Goal: Transaction & Acquisition: Book appointment/travel/reservation

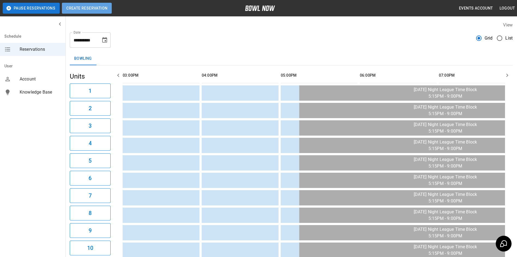
click at [97, 7] on button "Create Reservation" at bounding box center [87, 8] width 50 height 11
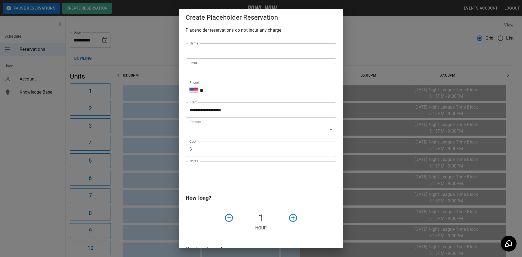
click at [106, 41] on div "**********" at bounding box center [261, 128] width 522 height 257
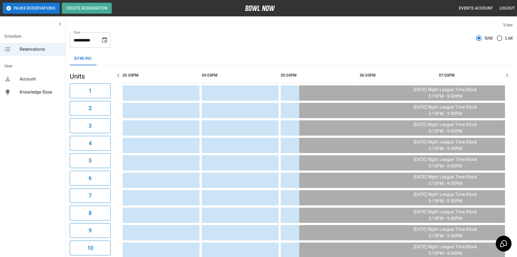
click at [107, 39] on icon "Choose date, selected date is Aug 28, 2025" at bounding box center [104, 39] width 5 height 5
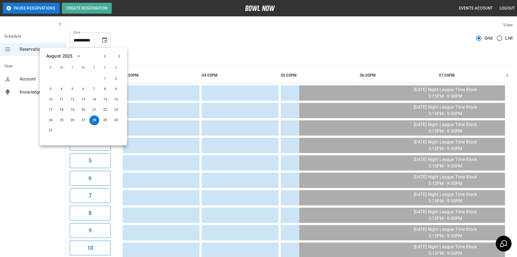
click at [120, 56] on icon "Next month" at bounding box center [119, 56] width 7 height 7
click at [107, 88] on button "12" at bounding box center [105, 89] width 10 height 10
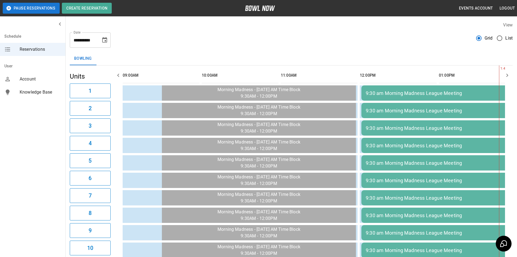
type input "**********"
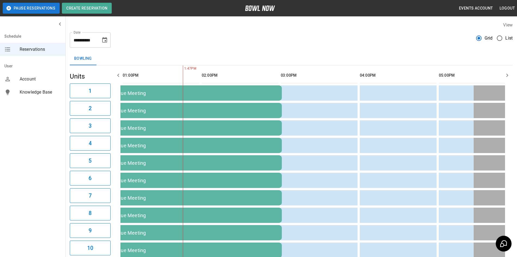
click at [336, 75] on icon "button" at bounding box center [507, 75] width 7 height 7
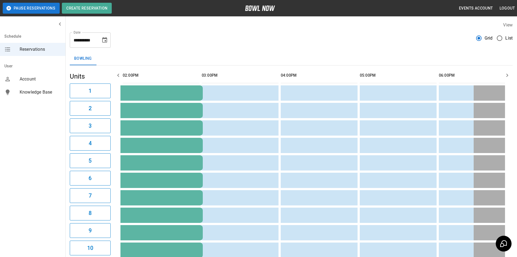
scroll to position [0, 395]
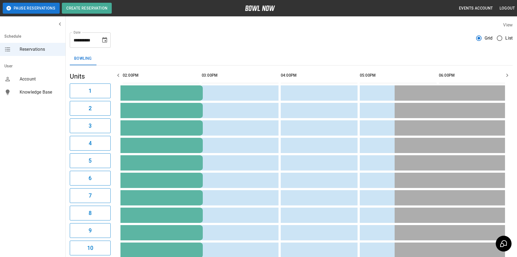
click at [336, 75] on icon "button" at bounding box center [507, 75] width 7 height 7
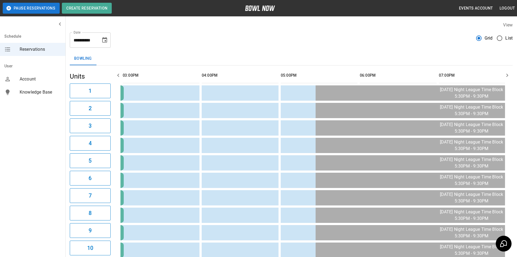
click at [336, 75] on icon "button" at bounding box center [507, 75] width 7 height 7
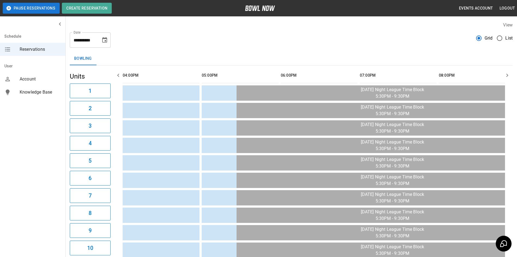
click at [336, 75] on icon "button" at bounding box center [507, 75] width 7 height 7
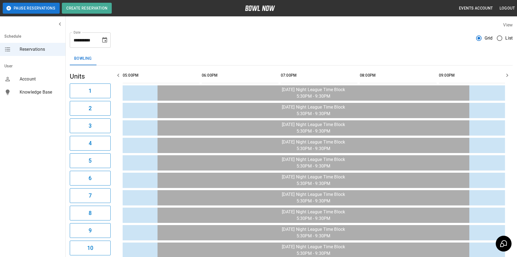
click at [336, 75] on icon "button" at bounding box center [507, 75] width 7 height 7
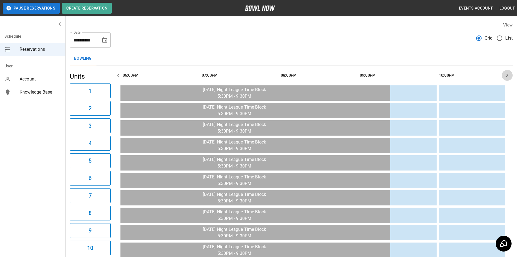
click at [336, 75] on icon "button" at bounding box center [507, 75] width 7 height 7
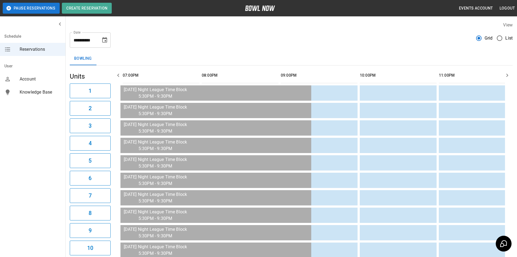
click at [336, 75] on icon "button" at bounding box center [507, 75] width 7 height 7
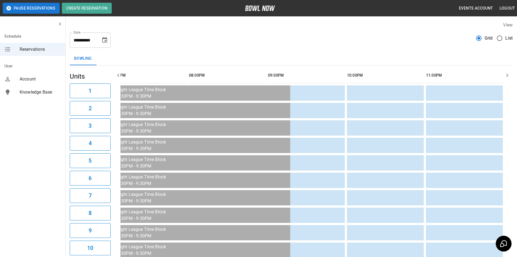
click at [336, 75] on icon "button" at bounding box center [507, 75] width 7 height 7
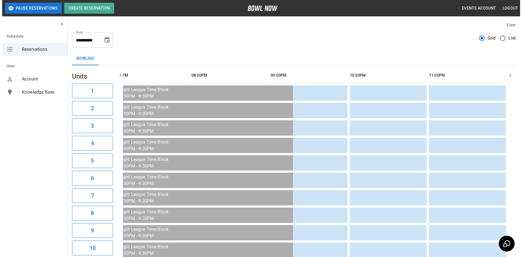
scroll to position [0, 850]
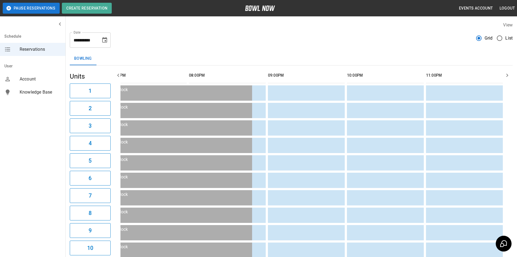
click at [336, 75] on icon "button" at bounding box center [507, 75] width 7 height 7
click at [105, 10] on button "Create Reservation" at bounding box center [87, 8] width 50 height 11
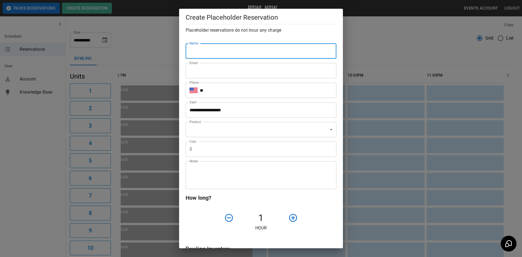
click at [206, 47] on input "Name" at bounding box center [260, 50] width 151 height 15
type input "*"
type input "**********"
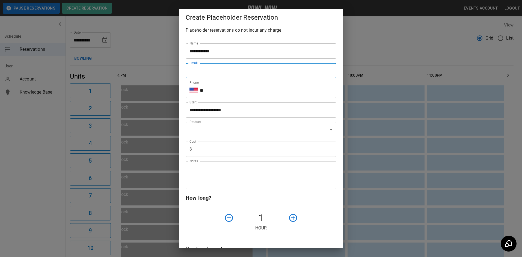
click at [206, 69] on input "Email" at bounding box center [260, 70] width 151 height 15
type input "**********"
type input "***"
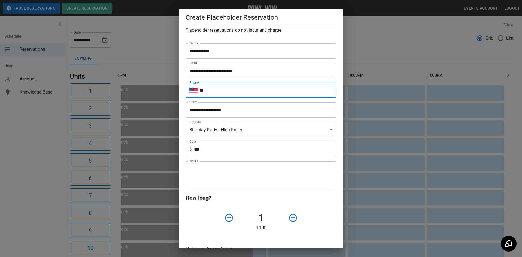
click at [209, 92] on input "**" at bounding box center [268, 90] width 136 height 15
type input "**********"
click at [245, 109] on input "**********" at bounding box center [258, 109] width 147 height 15
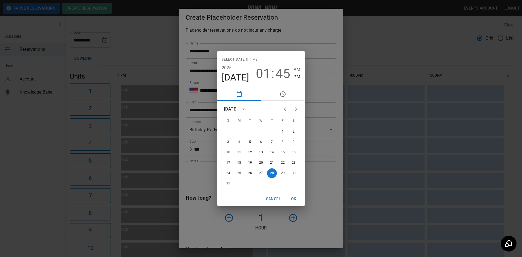
click at [296, 109] on icon "Next month" at bounding box center [295, 109] width 7 height 7
click at [283, 141] on button "12" at bounding box center [283, 142] width 10 height 10
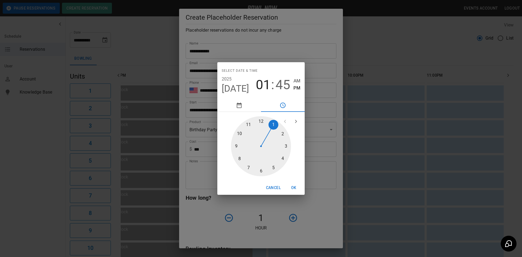
click at [237, 145] on div at bounding box center [261, 146] width 60 height 60
click at [285, 86] on span "45" at bounding box center [282, 84] width 15 height 15
click at [262, 121] on div at bounding box center [261, 146] width 60 height 60
type input "**********"
click at [294, 188] on button "OK" at bounding box center [293, 188] width 17 height 10
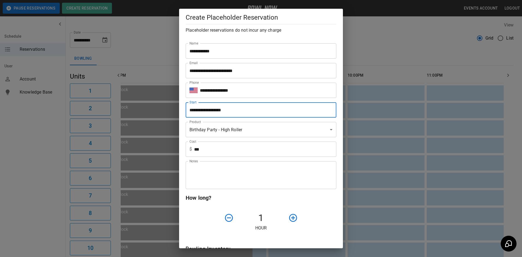
click at [326, 127] on body "**********" at bounding box center [261, 251] width 522 height 503
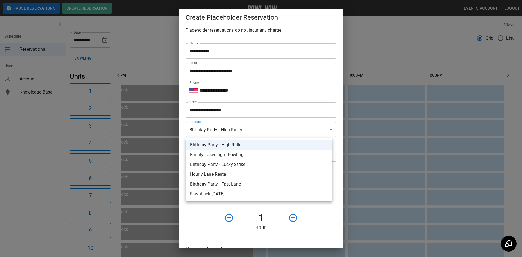
click at [212, 175] on li "Hourly Lane Rental" at bounding box center [258, 174] width 146 height 10
type input "**********"
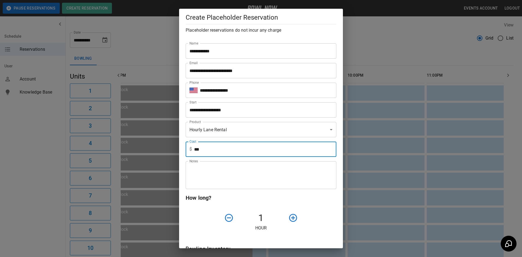
click at [208, 151] on input "***" at bounding box center [265, 149] width 142 height 15
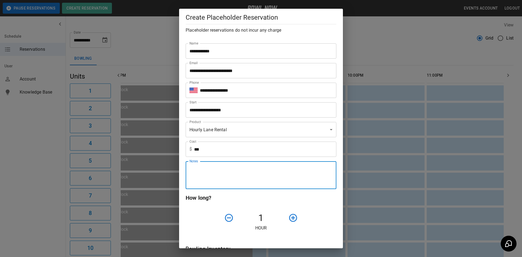
click at [200, 172] on textarea "Notes" at bounding box center [260, 175] width 143 height 19
click at [308, 201] on h6 "How long?" at bounding box center [260, 197] width 151 height 9
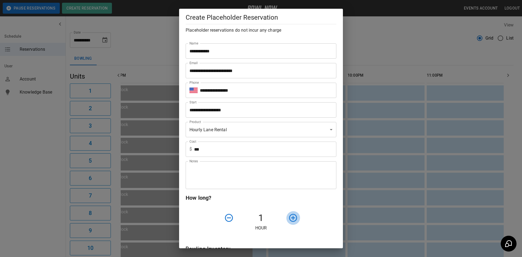
click at [290, 217] on icon "button" at bounding box center [293, 218] width 10 height 10
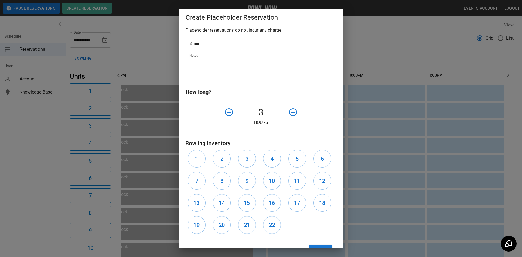
scroll to position [126, 0]
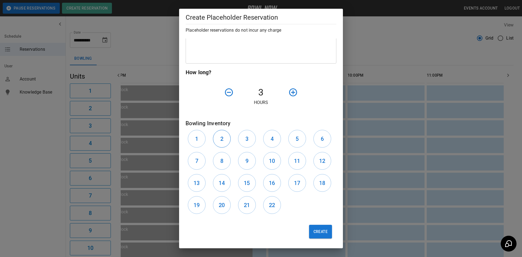
drag, startPoint x: 199, startPoint y: 137, endPoint x: 214, endPoint y: 138, distance: 14.8
click at [202, 137] on button "1" at bounding box center [197, 139] width 18 height 18
click at [224, 138] on button "2" at bounding box center [222, 139] width 18 height 18
click at [245, 138] on h6 "3" at bounding box center [246, 138] width 3 height 9
click at [322, 233] on button "Create" at bounding box center [320, 232] width 23 height 14
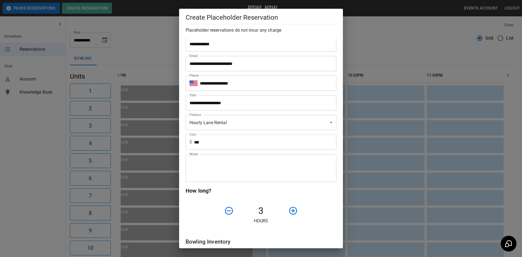
scroll to position [0, 0]
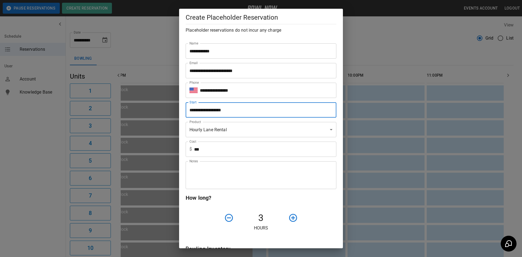
click at [236, 110] on input "**********" at bounding box center [258, 109] width 147 height 15
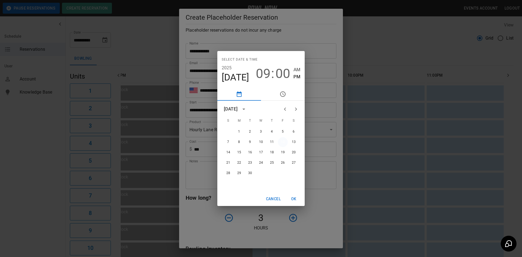
click at [282, 142] on button "12" at bounding box center [283, 142] width 10 height 10
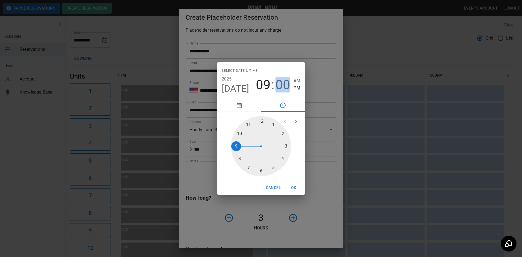
click at [282, 85] on span "00" at bounding box center [282, 84] width 15 height 15
click at [286, 145] on div at bounding box center [261, 146] width 60 height 60
click at [294, 185] on button "OK" at bounding box center [293, 188] width 17 height 10
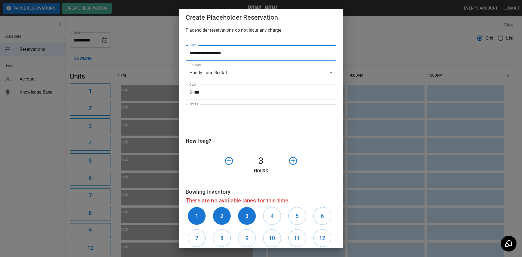
scroll to position [135, 0]
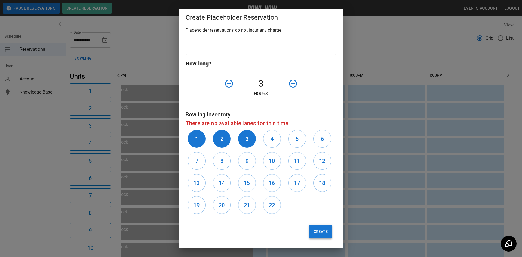
click at [315, 229] on button "Create" at bounding box center [320, 232] width 23 height 14
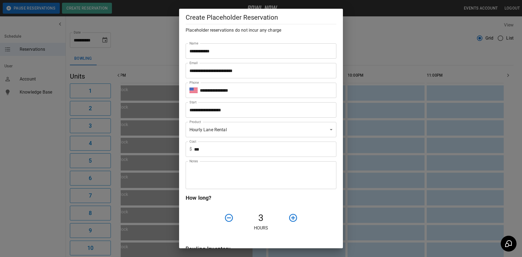
click at [244, 108] on input "**********" at bounding box center [258, 109] width 147 height 15
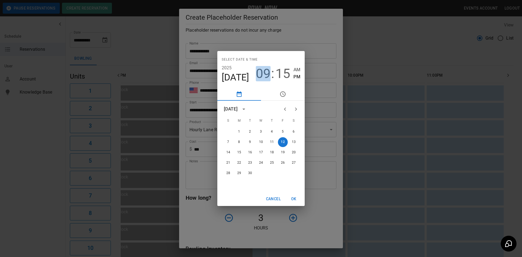
click at [263, 73] on span "09" at bounding box center [263, 73] width 15 height 15
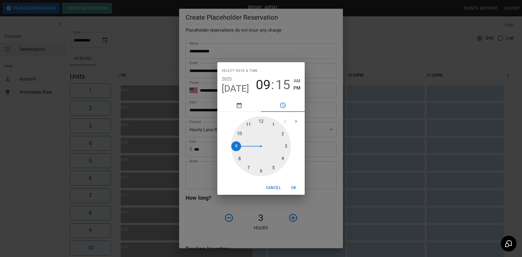
click at [240, 132] on div at bounding box center [261, 146] width 60 height 60
click at [284, 83] on span "15" at bounding box center [282, 84] width 15 height 15
click at [261, 118] on div at bounding box center [261, 146] width 60 height 60
click at [265, 89] on span "10" at bounding box center [263, 84] width 15 height 15
click at [236, 145] on div at bounding box center [261, 146] width 60 height 60
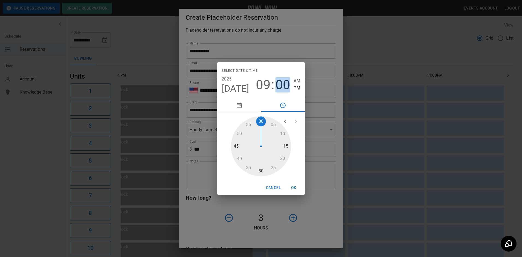
click at [282, 86] on span "00" at bounding box center [282, 84] width 15 height 15
click at [261, 170] on div at bounding box center [261, 146] width 60 height 60
type input "**********"
click at [292, 186] on button "OK" at bounding box center [293, 188] width 17 height 10
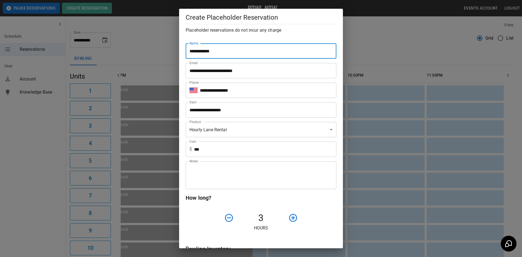
click at [214, 51] on input "**********" at bounding box center [260, 50] width 151 height 15
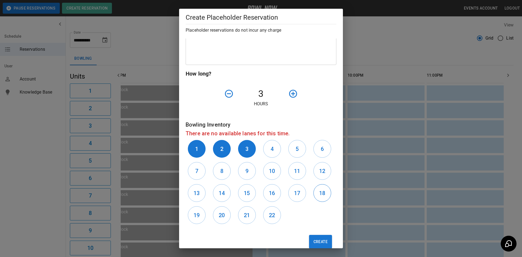
scroll to position [135, 0]
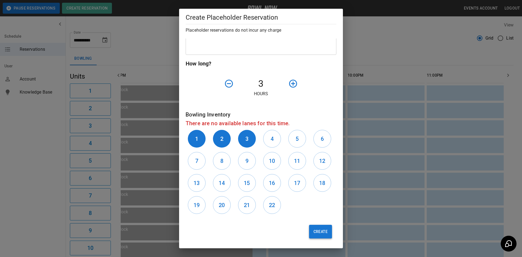
type input "**********"
click at [317, 229] on button "Create" at bounding box center [320, 232] width 23 height 14
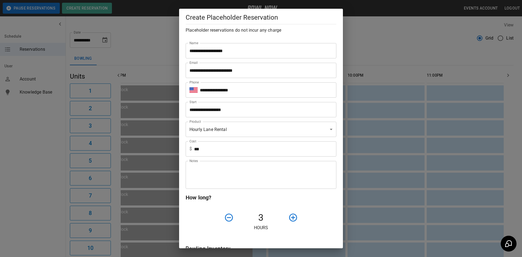
scroll to position [0, 0]
click at [228, 216] on icon "button" at bounding box center [229, 218] width 10 height 10
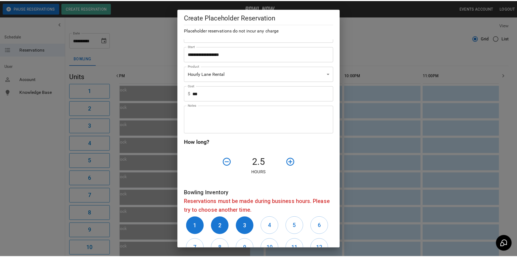
scroll to position [136, 0]
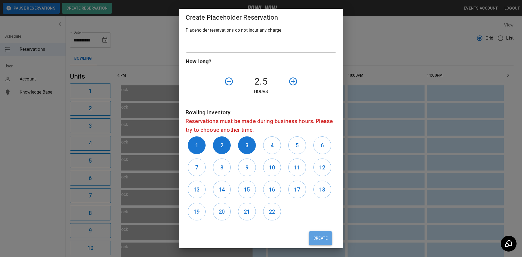
click at [315, 238] on button "Create" at bounding box center [320, 238] width 23 height 14
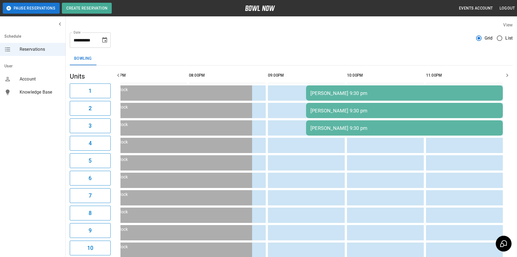
scroll to position [0, 808]
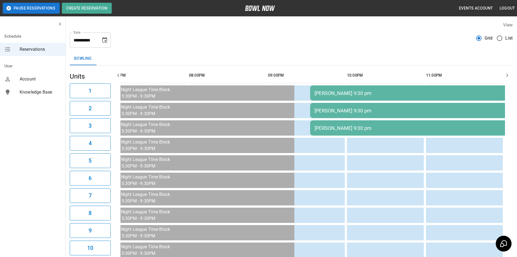
click at [104, 38] on icon "Choose date, selected date is Sep 12, 2025" at bounding box center [104, 39] width 5 height 5
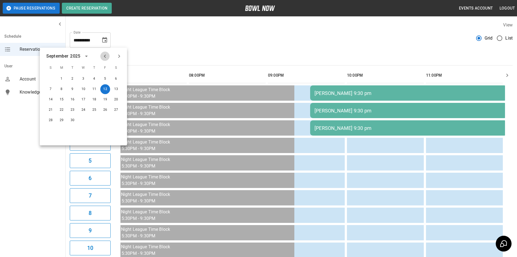
click at [104, 55] on icon "Previous month" at bounding box center [105, 56] width 7 height 7
click at [95, 121] on button "28" at bounding box center [94, 120] width 10 height 10
type input "**********"
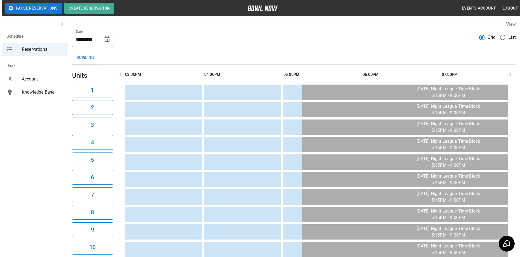
scroll to position [0, 0]
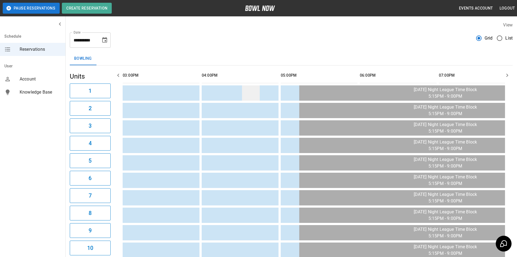
click at [248, 90] on td "sticky table" at bounding box center [251, 92] width 18 height 15
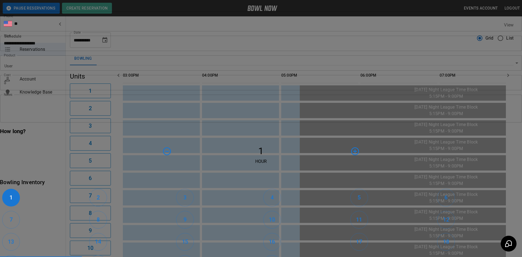
type input "******"
click at [227, 12] on input "Email" at bounding box center [261, 3] width 522 height 15
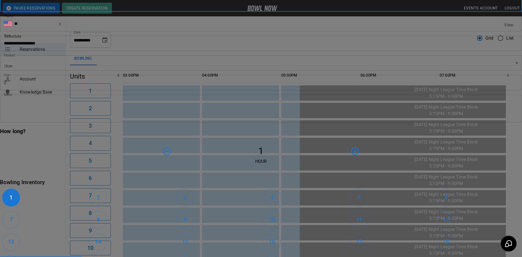
type input "**********"
type input "***"
drag, startPoint x: 217, startPoint y: 164, endPoint x: 224, endPoint y: 167, distance: 8.1
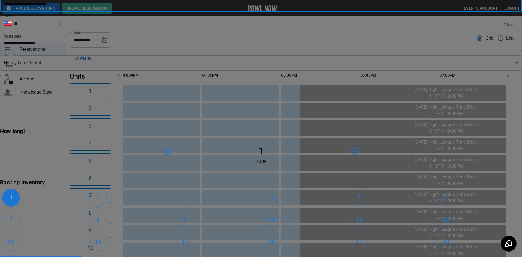
click at [107, 189] on button "2" at bounding box center [98, 198] width 18 height 18
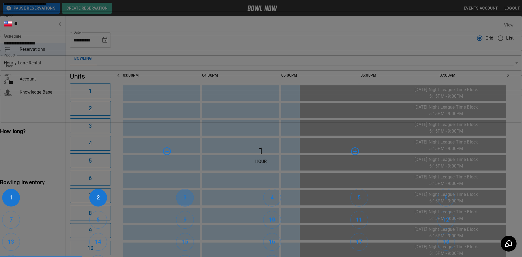
drag, startPoint x: 238, startPoint y: 166, endPoint x: 258, endPoint y: 169, distance: 20.2
click at [194, 189] on button "3" at bounding box center [185, 198] width 18 height 18
drag, startPoint x: 268, startPoint y: 168, endPoint x: 272, endPoint y: 168, distance: 4.1
click at [269, 189] on button "4" at bounding box center [272, 198] width 18 height 18
click at [336, 193] on h6 "5" at bounding box center [358, 197] width 3 height 9
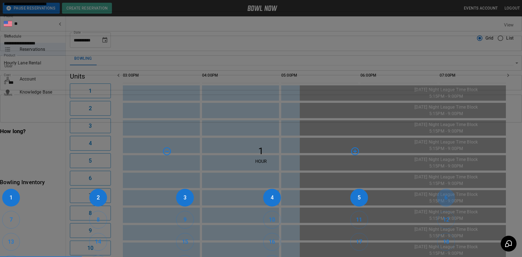
drag, startPoint x: 314, startPoint y: 164, endPoint x: 276, endPoint y: 182, distance: 41.7
click at [336, 189] on button "6" at bounding box center [446, 198] width 18 height 18
drag, startPoint x: 197, startPoint y: 184, endPoint x: 214, endPoint y: 189, distance: 17.2
click at [20, 211] on button "7" at bounding box center [11, 220] width 18 height 18
drag, startPoint x: 212, startPoint y: 185, endPoint x: 215, endPoint y: 185, distance: 3.0
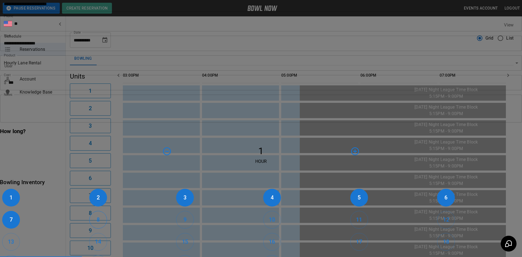
click at [174, 209] on div "8" at bounding box center [130, 220] width 87 height 22
drag, startPoint x: 219, startPoint y: 185, endPoint x: 233, endPoint y: 191, distance: 15.5
click at [100, 215] on h6 "8" at bounding box center [98, 219] width 3 height 9
drag, startPoint x: 242, startPoint y: 188, endPoint x: 257, endPoint y: 191, distance: 15.2
click at [194, 211] on button "9" at bounding box center [185, 220] width 18 height 18
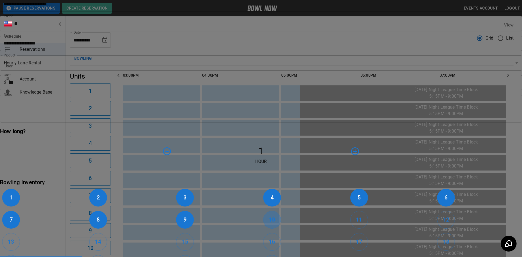
drag, startPoint x: 265, startPoint y: 188, endPoint x: 280, endPoint y: 195, distance: 16.5
click at [266, 211] on button "10" at bounding box center [272, 220] width 18 height 18
click at [336, 215] on h6 "11" at bounding box center [359, 219] width 6 height 9
drag, startPoint x: 323, startPoint y: 190, endPoint x: 258, endPoint y: 217, distance: 70.9
click at [336, 211] on button "12" at bounding box center [446, 220] width 18 height 18
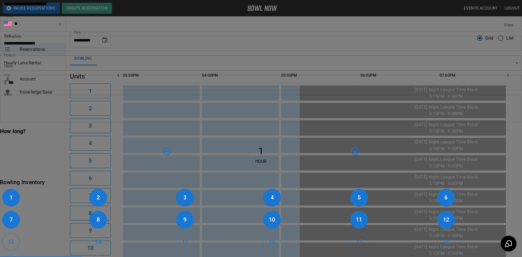
drag, startPoint x: 199, startPoint y: 211, endPoint x: 205, endPoint y: 212, distance: 6.4
click at [14, 237] on h6 "13" at bounding box center [11, 241] width 6 height 9
click at [107, 233] on button "14" at bounding box center [98, 242] width 18 height 18
click at [188, 237] on h6 "15" at bounding box center [185, 241] width 6 height 9
drag, startPoint x: 269, startPoint y: 209, endPoint x: 272, endPoint y: 212, distance: 3.5
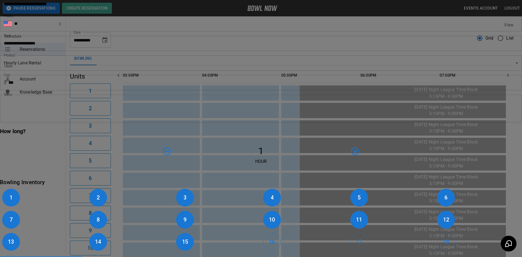
click at [270, 237] on h6 "16" at bounding box center [272, 241] width 6 height 9
drag, startPoint x: 292, startPoint y: 209, endPoint x: 311, endPoint y: 214, distance: 19.8
click at [336, 237] on h6 "17" at bounding box center [359, 241] width 6 height 9
drag, startPoint x: 319, startPoint y: 212, endPoint x: 291, endPoint y: 217, distance: 28.5
click at [336, 237] on h6 "18" at bounding box center [446, 241] width 6 height 9
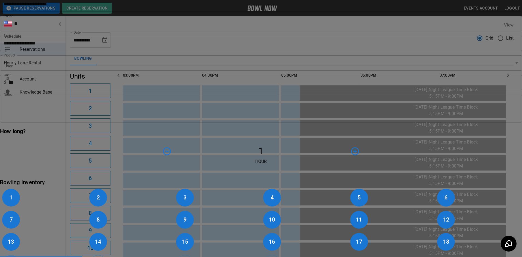
drag, startPoint x: 197, startPoint y: 231, endPoint x: 210, endPoint y: 233, distance: 12.6
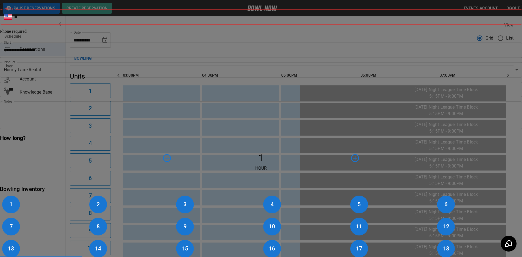
scroll to position [7, 0]
drag, startPoint x: 217, startPoint y: 67, endPoint x: 217, endPoint y: 73, distance: 6.3
click at [217, 25] on input "**" at bounding box center [267, 16] width 507 height 15
type input "**********"
type textarea "**********"
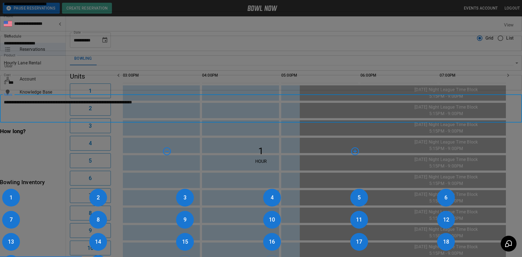
drag, startPoint x: 224, startPoint y: 155, endPoint x: 179, endPoint y: 139, distance: 48.1
click at [179, 139] on div "**********" at bounding box center [261, 135] width 522 height 334
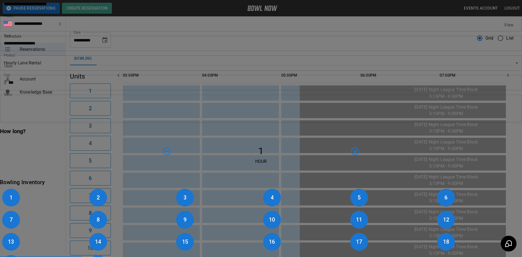
click at [308, 165] on div "How long? 1 Hour" at bounding box center [261, 146] width 522 height 38
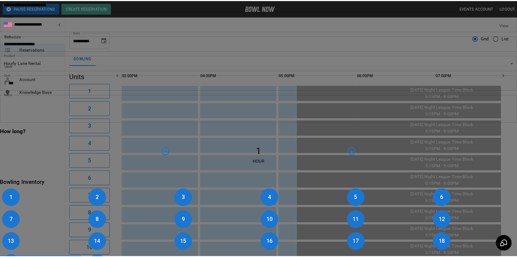
scroll to position [109, 0]
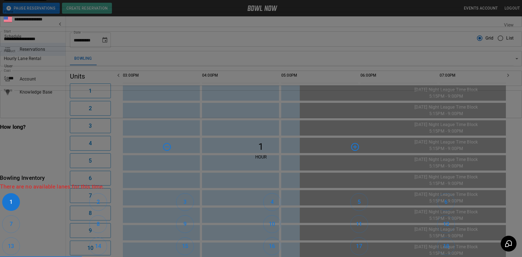
click at [147, 96] on div "**********" at bounding box center [261, 128] width 522 height 257
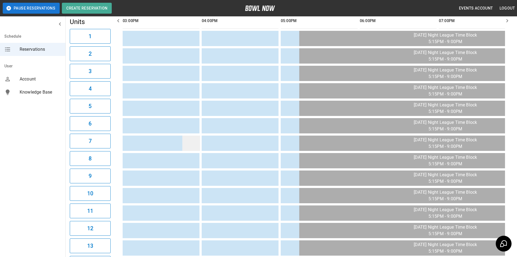
scroll to position [0, 0]
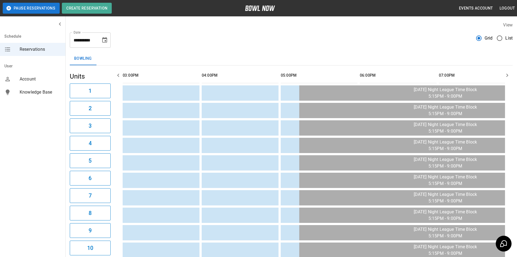
click at [104, 40] on icon "Choose date, selected date is Aug 28, 2025" at bounding box center [104, 40] width 7 height 7
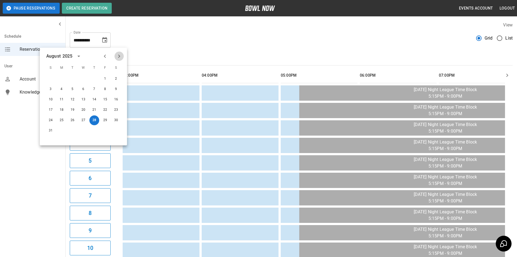
click at [119, 53] on icon "Next month" at bounding box center [119, 56] width 7 height 7
click at [119, 54] on icon "Next month" at bounding box center [119, 56] width 7 height 7
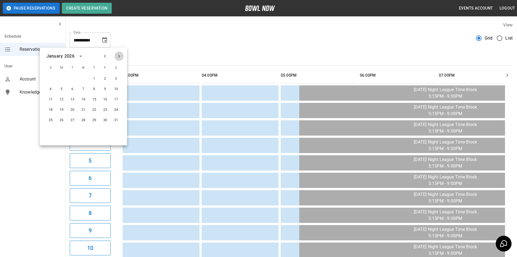
click at [119, 54] on icon "Next month" at bounding box center [119, 56] width 7 height 7
click at [116, 108] on button "28" at bounding box center [116, 110] width 10 height 10
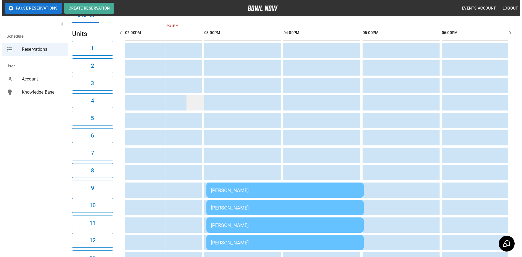
scroll to position [109, 0]
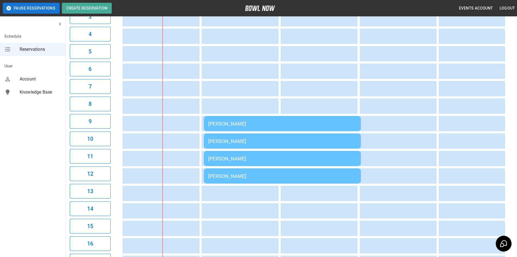
click at [230, 123] on div "[PERSON_NAME]" at bounding box center [282, 124] width 148 height 6
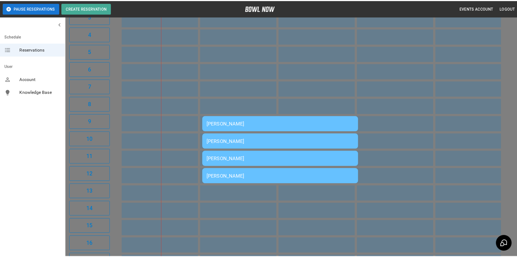
scroll to position [174, 0]
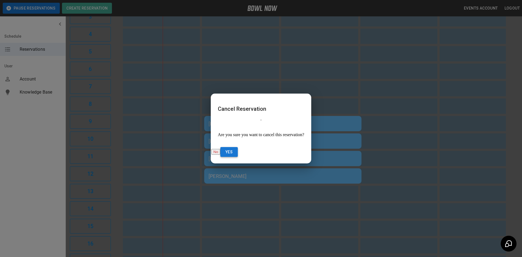
click at [238, 147] on button "Yes" at bounding box center [228, 152] width 17 height 10
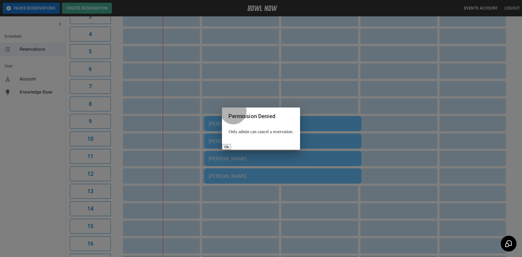
click at [231, 144] on button "Ok" at bounding box center [226, 147] width 9 height 6
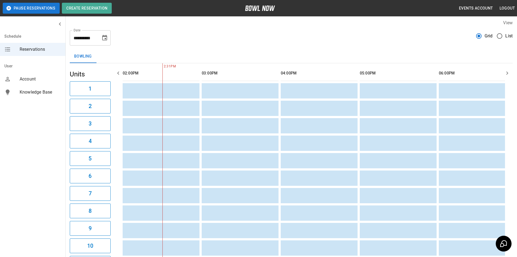
scroll to position [0, 0]
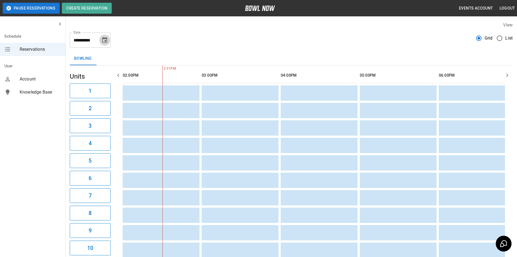
click at [103, 40] on icon "Choose date, selected date is Mar 28, 2026" at bounding box center [104, 39] width 5 height 5
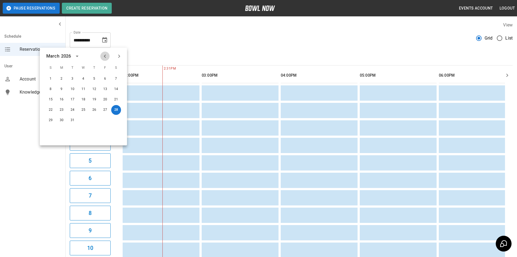
click at [105, 56] on icon "Previous month" at bounding box center [105, 56] width 7 height 7
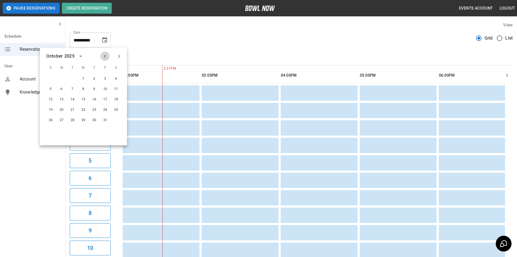
click at [105, 56] on icon "Previous month" at bounding box center [105, 56] width 7 height 7
click at [119, 55] on icon "Next month" at bounding box center [119, 56] width 2 height 3
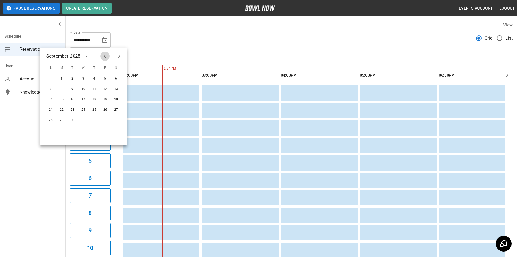
click at [104, 56] on icon "Previous month" at bounding box center [105, 56] width 7 height 7
click at [95, 123] on button "28" at bounding box center [94, 120] width 10 height 10
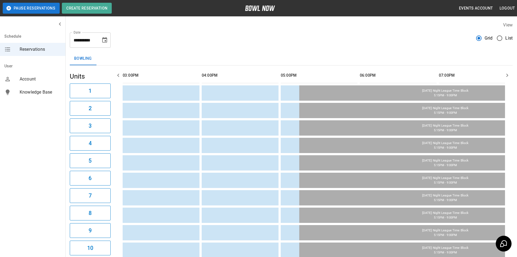
click at [103, 41] on icon "Choose date, selected date is Aug 28, 2025" at bounding box center [104, 39] width 5 height 5
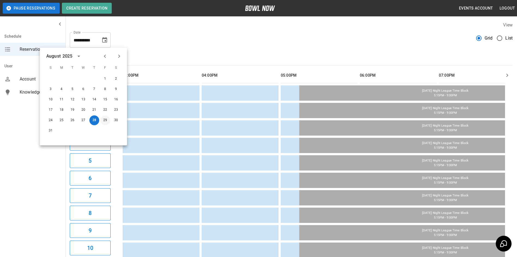
click at [104, 120] on button "29" at bounding box center [105, 120] width 10 height 10
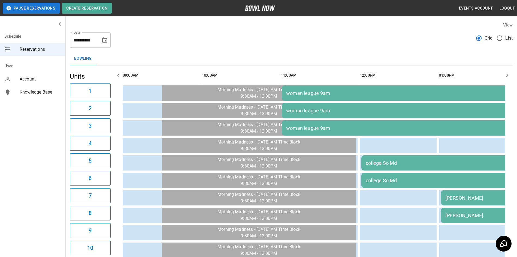
scroll to position [0, 395]
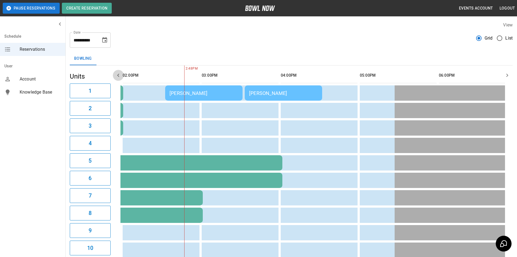
click at [118, 76] on icon "button" at bounding box center [118, 75] width 7 height 7
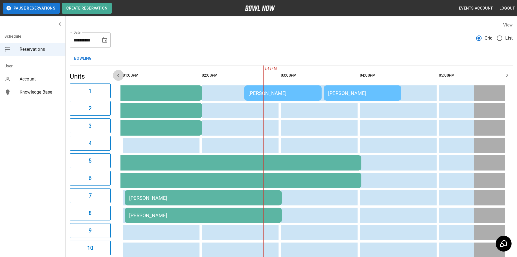
click at [118, 76] on icon "button" at bounding box center [118, 75] width 7 height 7
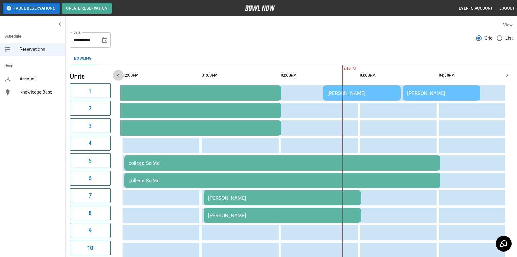
click at [118, 76] on icon "button" at bounding box center [118, 75] width 7 height 7
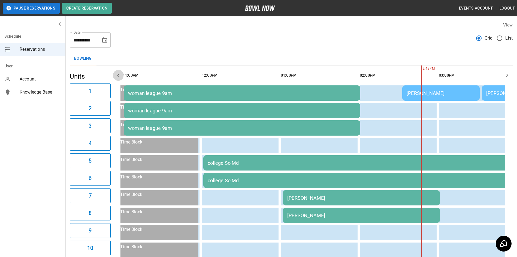
click at [117, 76] on icon "button" at bounding box center [118, 75] width 7 height 7
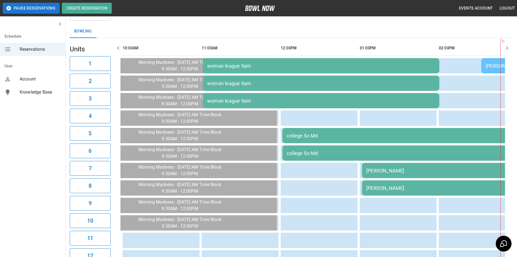
scroll to position [0, 0]
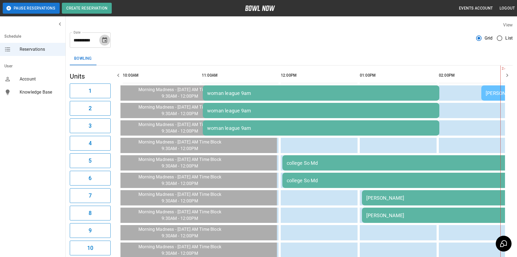
click at [106, 39] on icon "Choose date, selected date is Aug 29, 2025" at bounding box center [104, 39] width 5 height 5
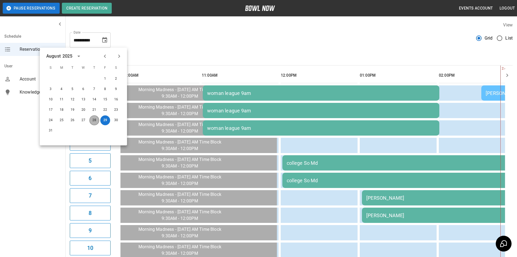
click at [95, 119] on button "28" at bounding box center [94, 120] width 10 height 10
type input "**********"
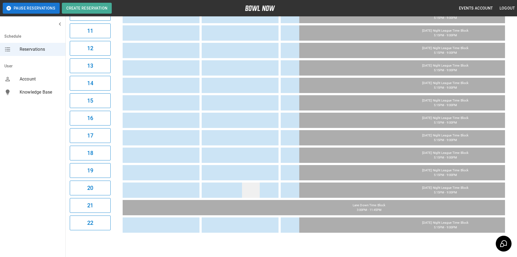
scroll to position [250, 0]
